Goal: Check status: Check status

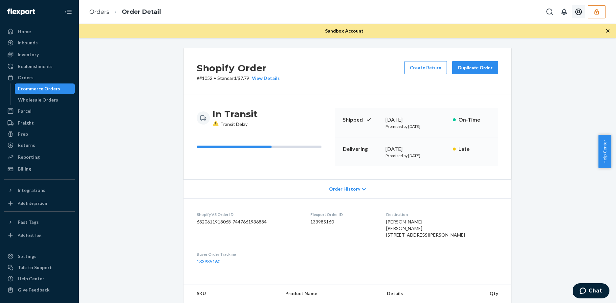
click at [594, 16] on button "button" at bounding box center [597, 11] width 18 height 13
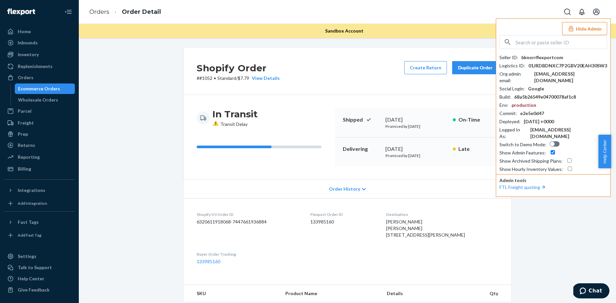
drag, startPoint x: 552, startPoint y: 49, endPoint x: 550, endPoint y: 45, distance: 4.3
click at [552, 49] on div "Seller ID : bknorrflexportcom Logistics ID : 01JRDBDNXC7P2GBV20EAH30SW3 Org adm…" at bounding box center [554, 103] width 108 height 137
click at [550, 44] on input "text" at bounding box center [561, 41] width 91 height 13
paste input "hblbeautyandcogmailcom"
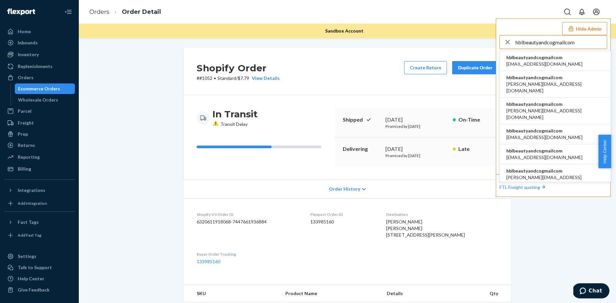
type input "hblbeautyandcogmailcom"
click at [547, 59] on span "hblbeautyandcogmailcom" at bounding box center [545, 57] width 76 height 7
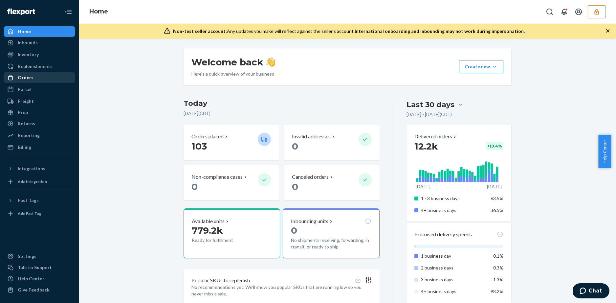
click at [29, 81] on div "Orders" at bounding box center [40, 77] width 70 height 9
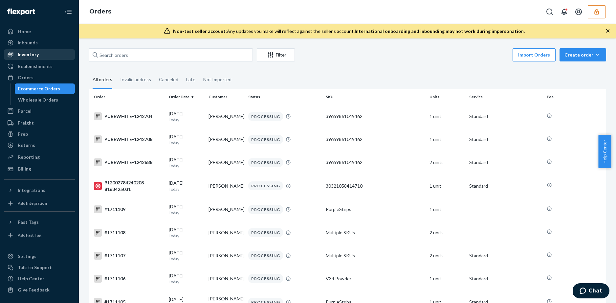
click at [28, 53] on div "Inventory" at bounding box center [28, 54] width 21 height 7
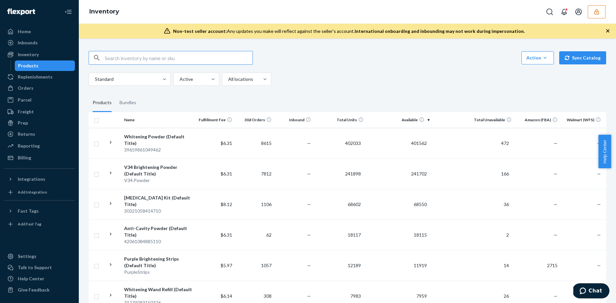
paste input "D9ELBT7C7MF"
type input "D9ELBT7C7MF"
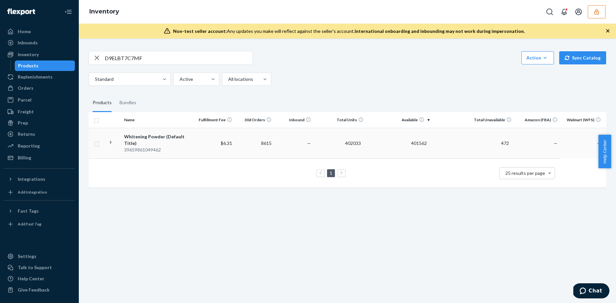
click at [180, 137] on div "Whitening Powder (Default Title)" at bounding box center [158, 139] width 69 height 13
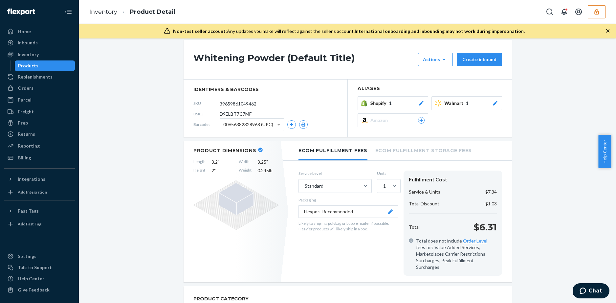
scroll to position [43, 0]
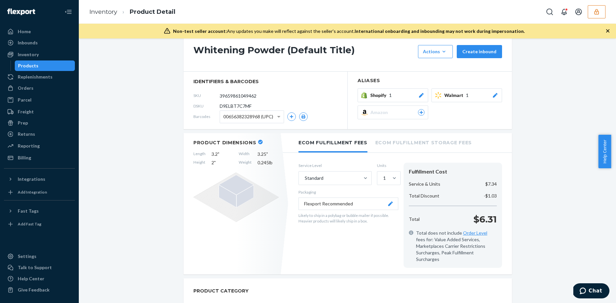
click at [258, 143] on icon at bounding box center [260, 142] width 5 height 5
click at [434, 49] on div "Actions" at bounding box center [435, 51] width 25 height 7
click at [469, 118] on div "Shopify 1 Walmart 1 Amazon" at bounding box center [430, 105] width 145 height 34
click at [435, 51] on div "Actions" at bounding box center [435, 51] width 25 height 7
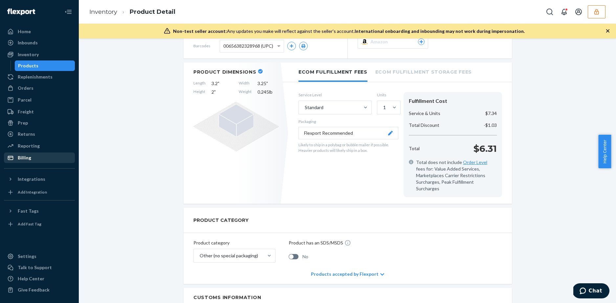
scroll to position [23, 0]
